Goal: Information Seeking & Learning: Learn about a topic

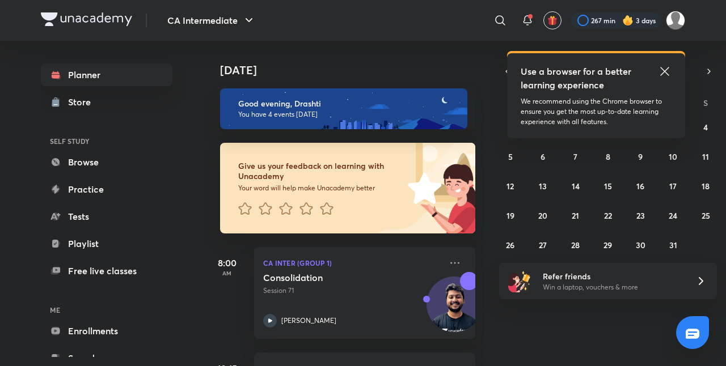
click at [666, 73] on icon at bounding box center [664, 71] width 9 height 9
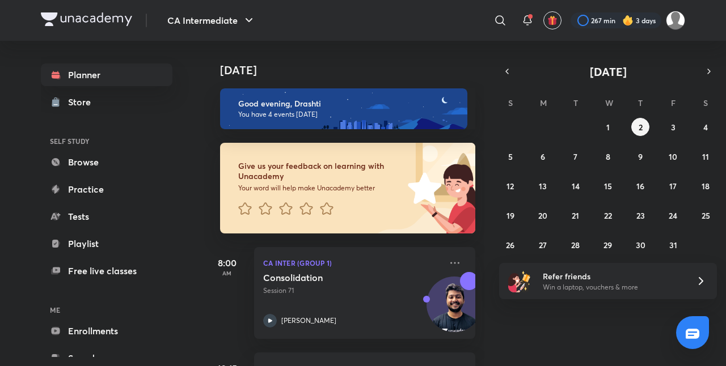
click at [499, 68] on div "[DATE]" at bounding box center [608, 72] width 218 height 16
click at [507, 70] on icon "button" at bounding box center [507, 71] width 2 height 5
click at [569, 245] on button "30" at bounding box center [576, 245] width 18 height 18
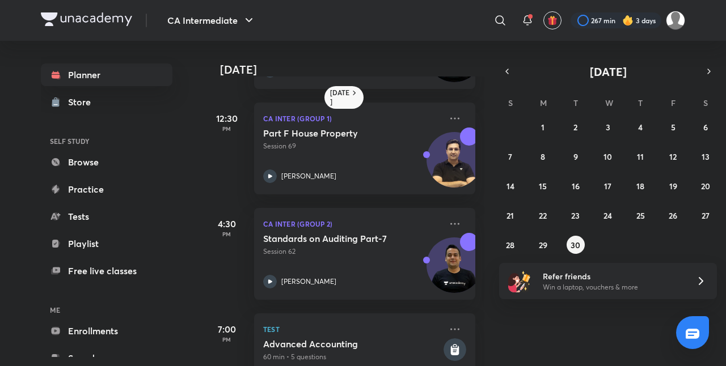
scroll to position [225, 0]
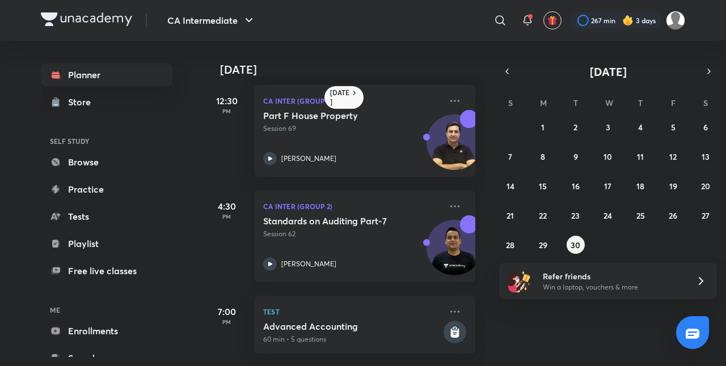
click at [354, 242] on div "Standards on Auditing Part-7 Session 62 [PERSON_NAME]" at bounding box center [352, 244] width 178 height 56
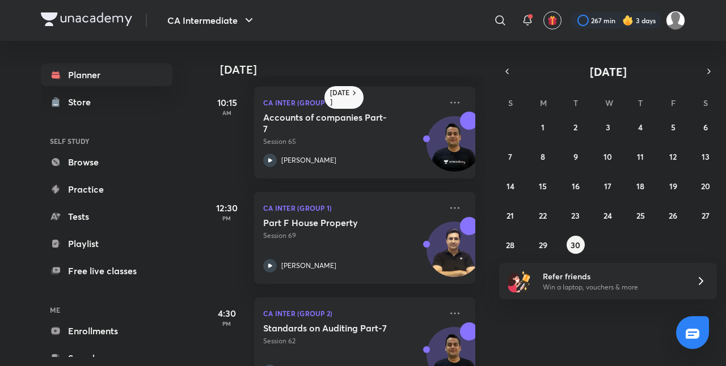
scroll to position [65, 0]
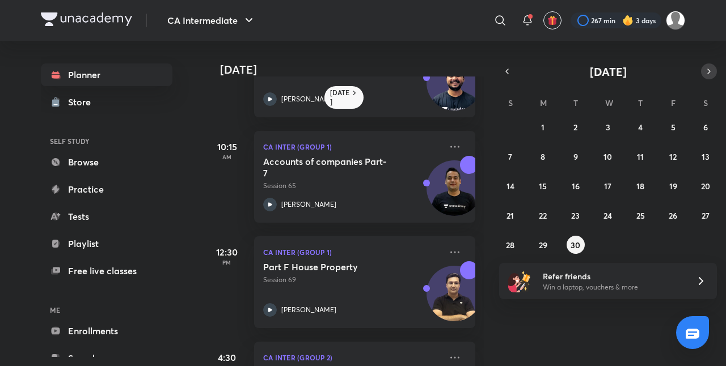
click at [704, 68] on icon "button" at bounding box center [708, 71] width 9 height 10
click at [637, 125] on button "2" at bounding box center [640, 127] width 18 height 18
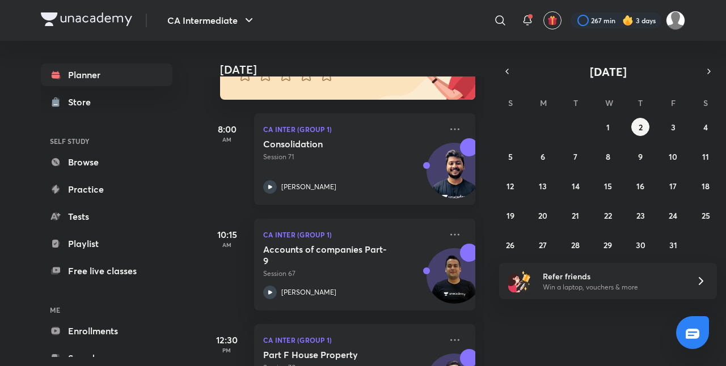
scroll to position [134, 0]
click at [373, 265] on h5 "Accounts of companies Part-9" at bounding box center [333, 254] width 141 height 23
